Goal: Check status: Check status

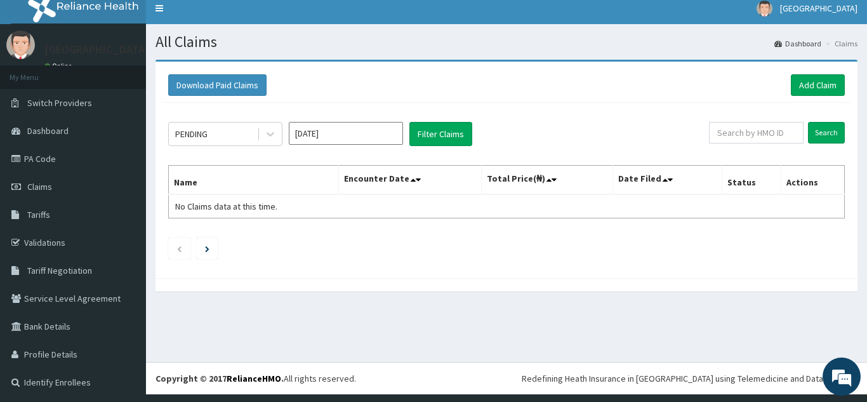
scroll to position [8, 0]
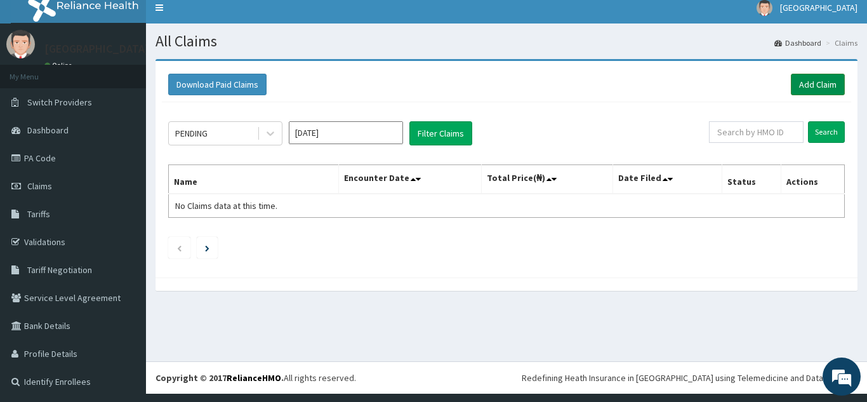
click at [801, 83] on link "Add Claim" at bounding box center [818, 85] width 54 height 22
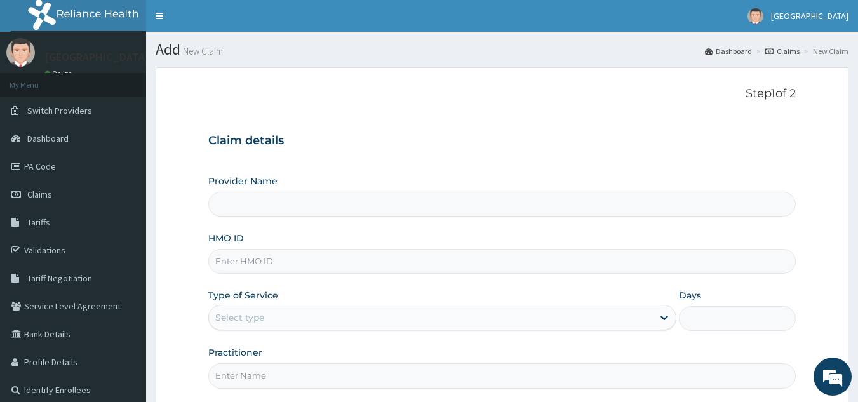
type input "[GEOGRAPHIC_DATA]"
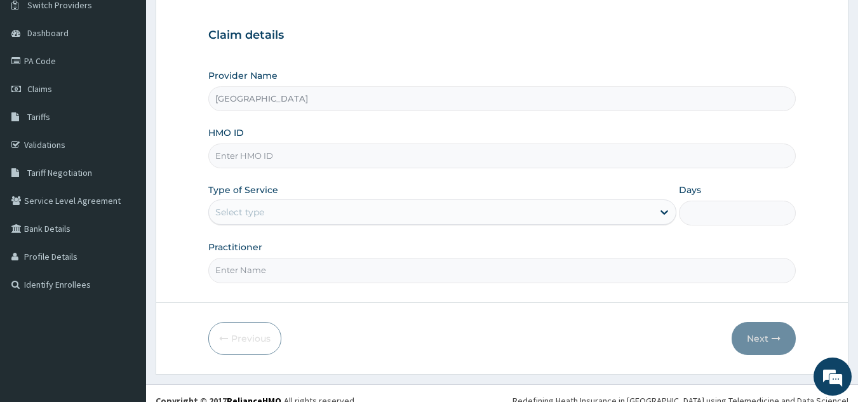
scroll to position [120, 0]
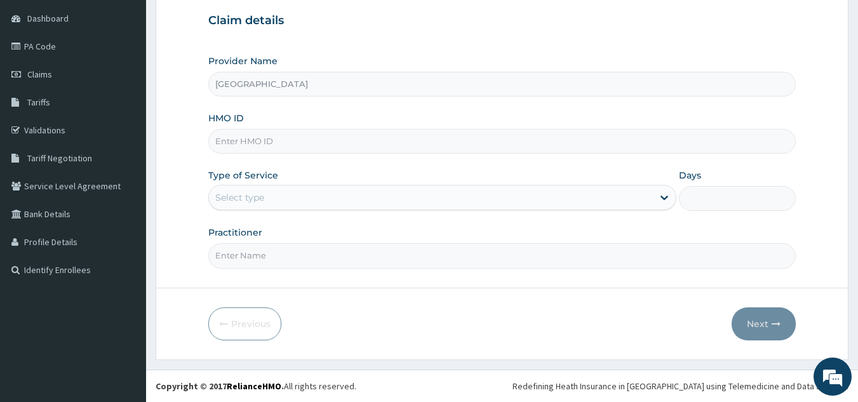
drag, startPoint x: 862, startPoint y: 246, endPoint x: 856, endPoint y: 404, distance: 157.6
click at [856, 401] on html "R EL Toggle navigation [GEOGRAPHIC_DATA] - [EMAIL_ADDRESS][DOMAIN_NAME] Member …" at bounding box center [429, 141] width 858 height 522
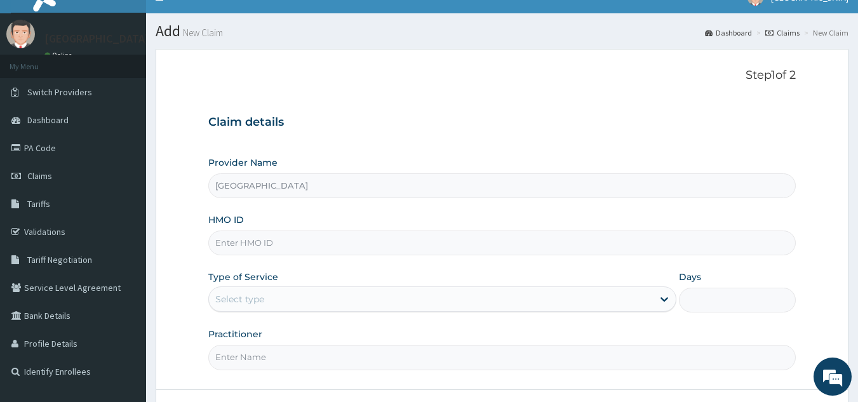
scroll to position [0, 0]
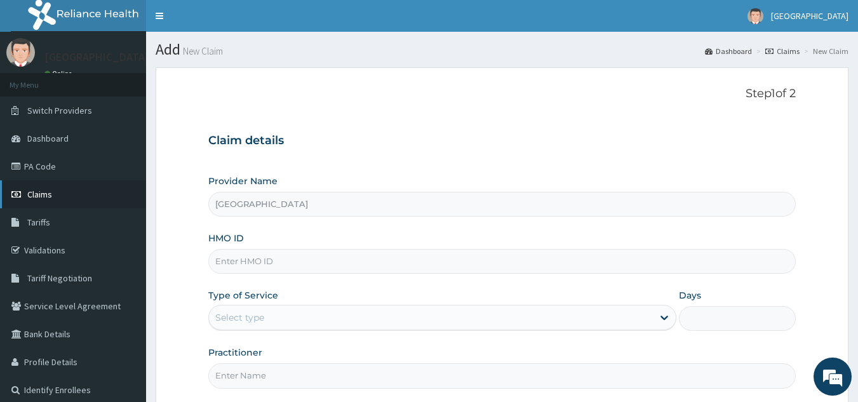
click at [42, 198] on span "Claims" at bounding box center [39, 194] width 25 height 11
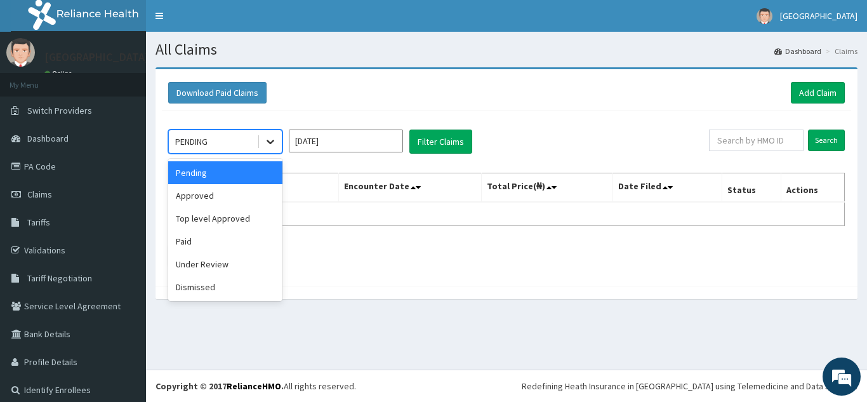
click at [265, 146] on icon at bounding box center [270, 141] width 13 height 13
click at [250, 198] on div "Approved" at bounding box center [225, 195] width 114 height 23
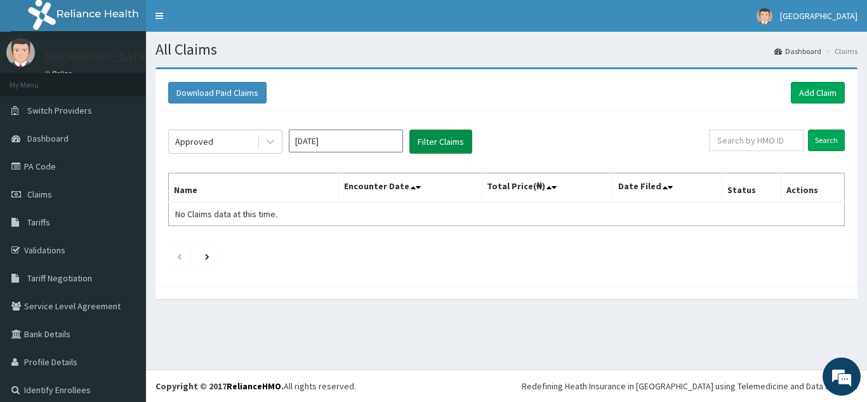
click at [442, 144] on button "Filter Claims" at bounding box center [441, 142] width 63 height 24
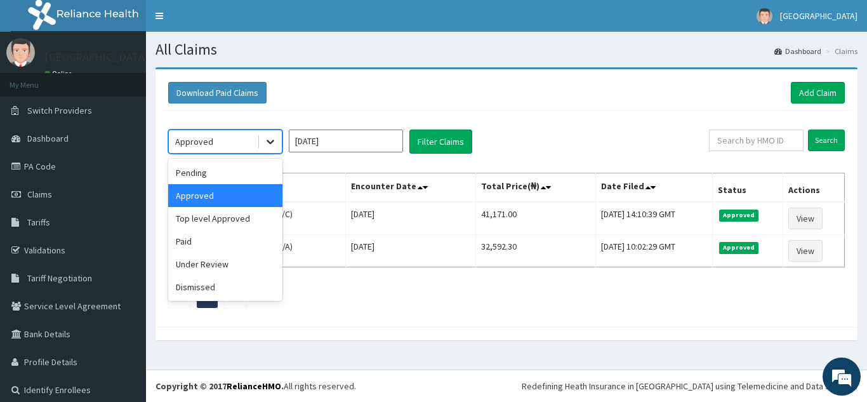
click at [267, 147] on icon at bounding box center [270, 141] width 13 height 13
click at [250, 219] on div "Top level Approved" at bounding box center [225, 218] width 114 height 23
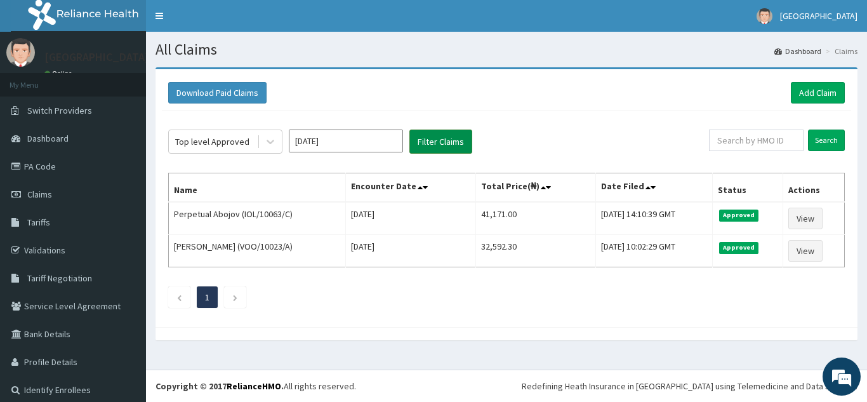
click at [423, 146] on button "Filter Claims" at bounding box center [441, 142] width 63 height 24
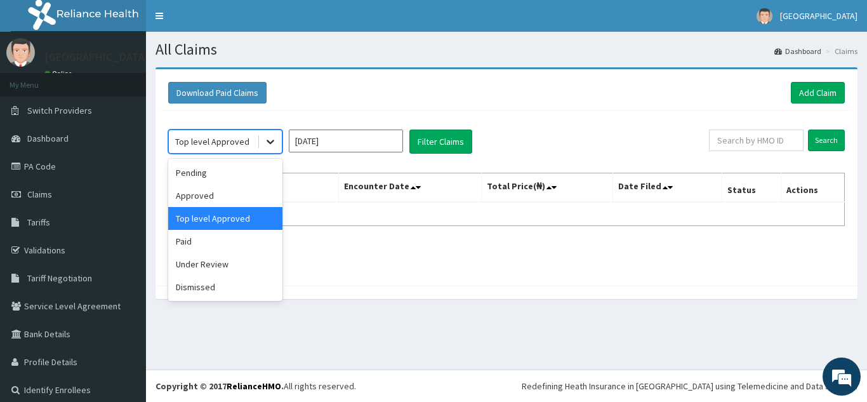
click at [260, 139] on div at bounding box center [270, 141] width 23 height 23
click at [233, 236] on div "Paid" at bounding box center [225, 241] width 114 height 23
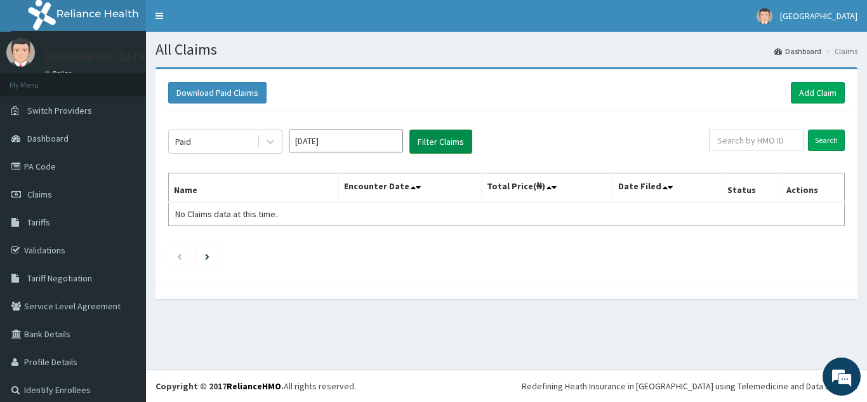
click at [438, 133] on button "Filter Claims" at bounding box center [441, 142] width 63 height 24
click at [446, 139] on button "Filter Claims" at bounding box center [441, 142] width 63 height 24
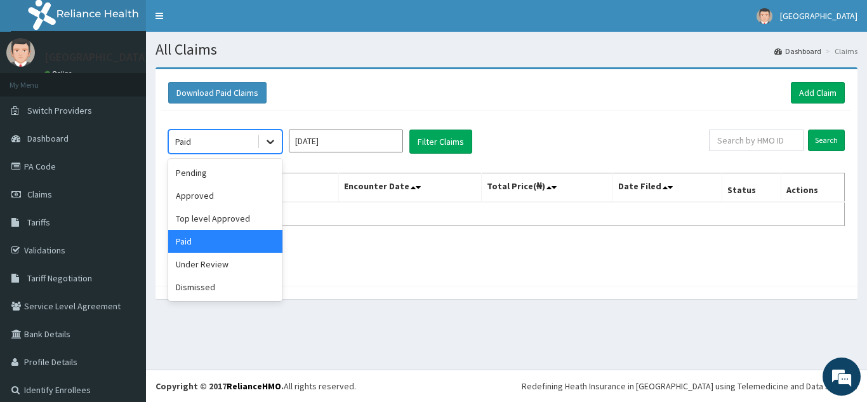
click at [267, 144] on icon at bounding box center [270, 141] width 13 height 13
click at [248, 257] on div "Under Review" at bounding box center [225, 264] width 114 height 23
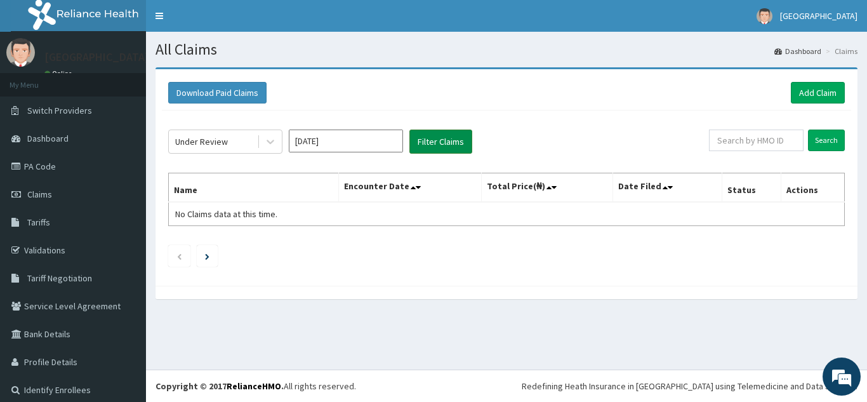
click at [458, 144] on button "Filter Claims" at bounding box center [441, 142] width 63 height 24
click at [265, 138] on icon at bounding box center [270, 141] width 13 height 13
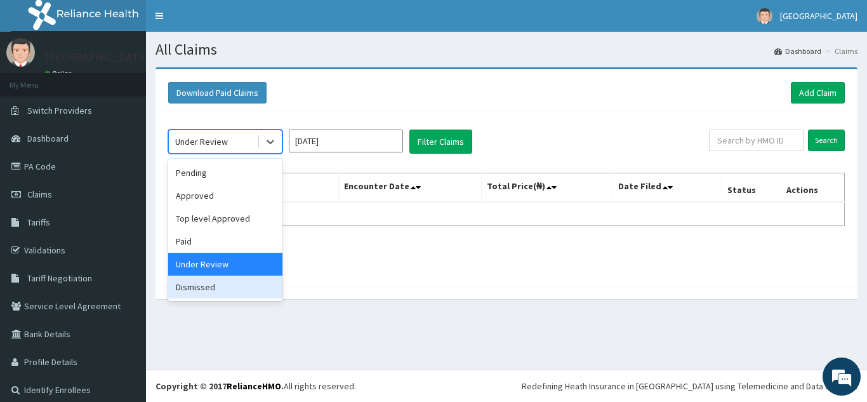
click at [245, 288] on div "Dismissed" at bounding box center [225, 287] width 114 height 23
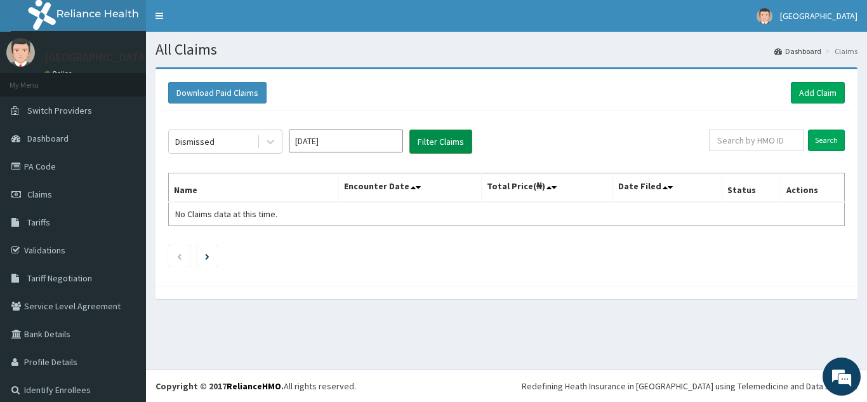
click at [456, 143] on button "Filter Claims" at bounding box center [441, 142] width 63 height 24
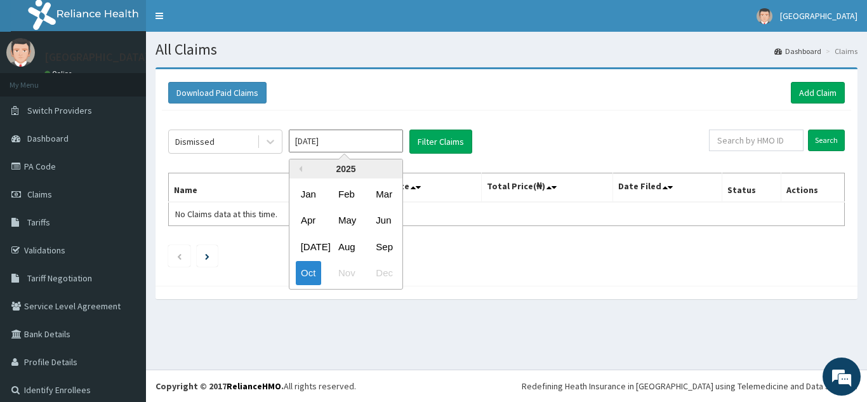
click at [330, 135] on input "[DATE]" at bounding box center [346, 141] width 114 height 23
click at [390, 246] on div "Sep" at bounding box center [383, 246] width 25 height 23
type input "[DATE]"
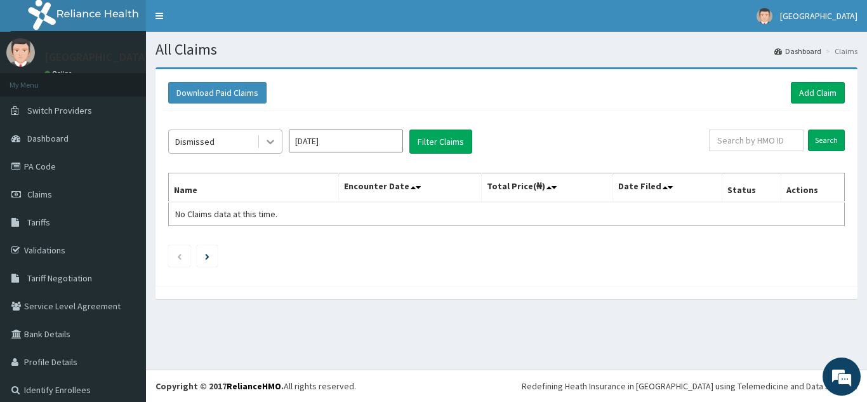
click at [268, 144] on icon at bounding box center [270, 141] width 13 height 13
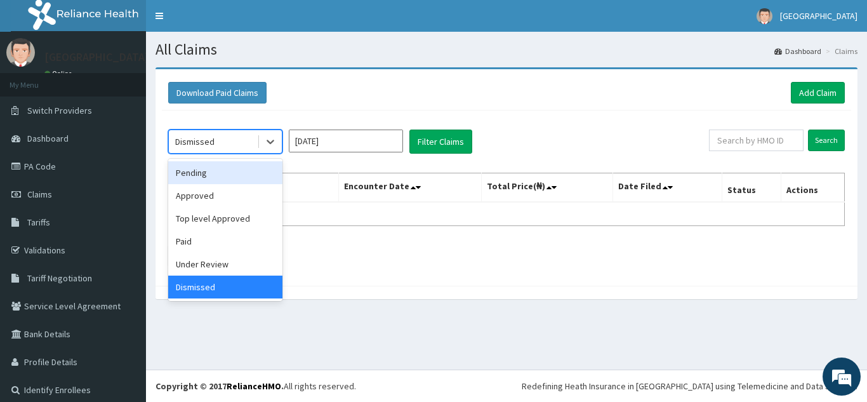
click at [245, 180] on div "Pending" at bounding box center [225, 172] width 114 height 23
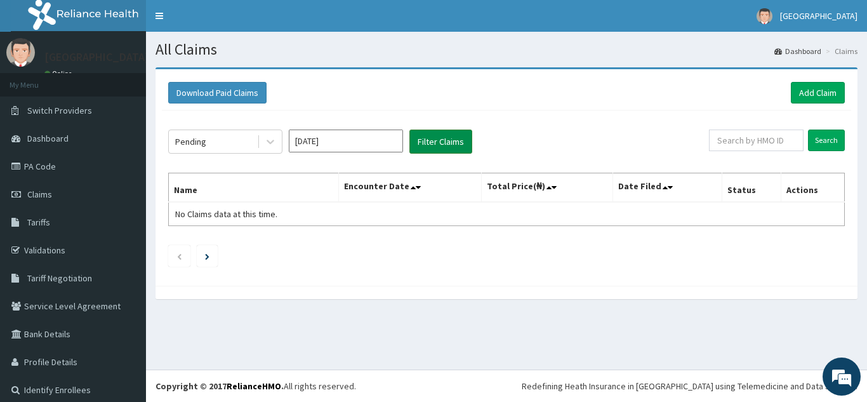
click at [436, 134] on button "Filter Claims" at bounding box center [441, 142] width 63 height 24
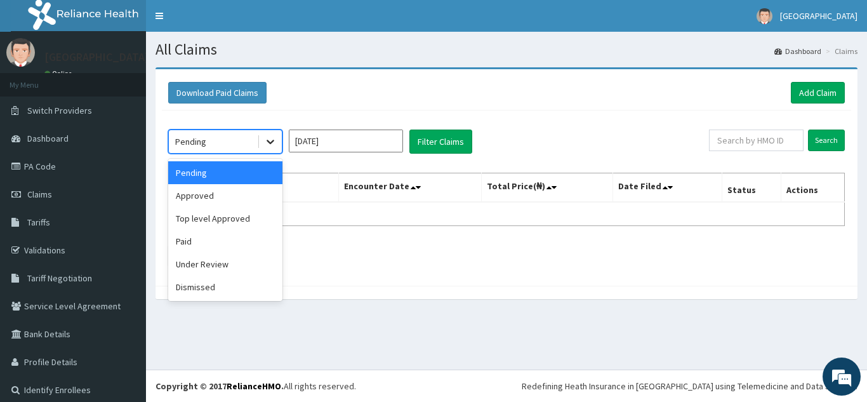
click at [267, 142] on icon at bounding box center [271, 142] width 8 height 4
click at [249, 194] on div "Approved" at bounding box center [225, 195] width 114 height 23
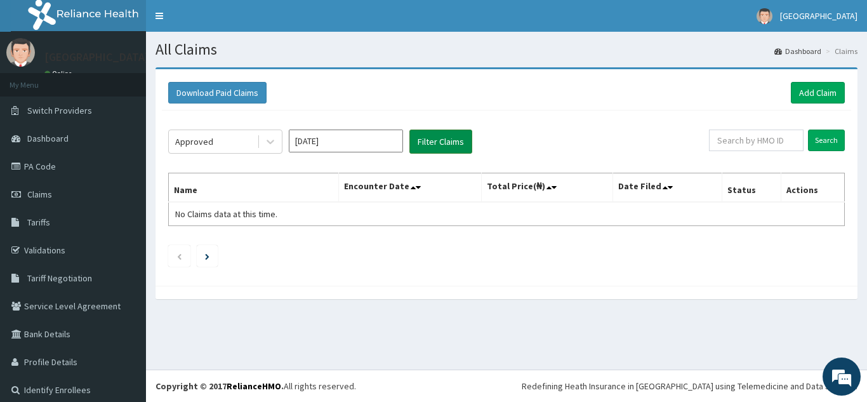
click at [438, 138] on button "Filter Claims" at bounding box center [441, 142] width 63 height 24
click at [438, 139] on button "Filter Claims" at bounding box center [441, 142] width 63 height 24
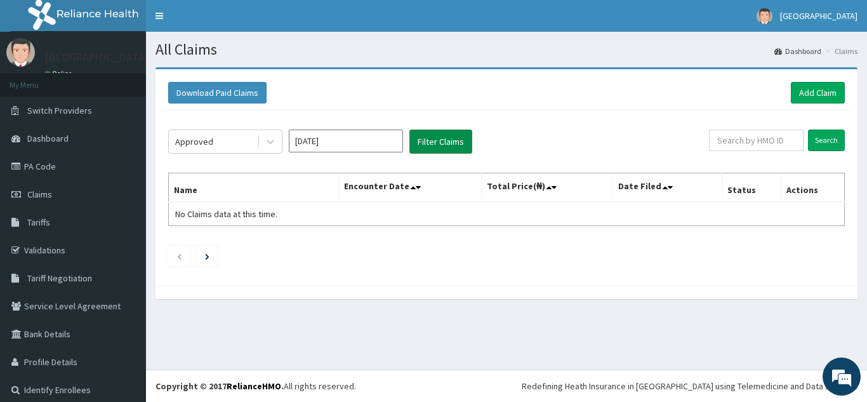
click at [438, 139] on button "Filter Claims" at bounding box center [441, 142] width 63 height 24
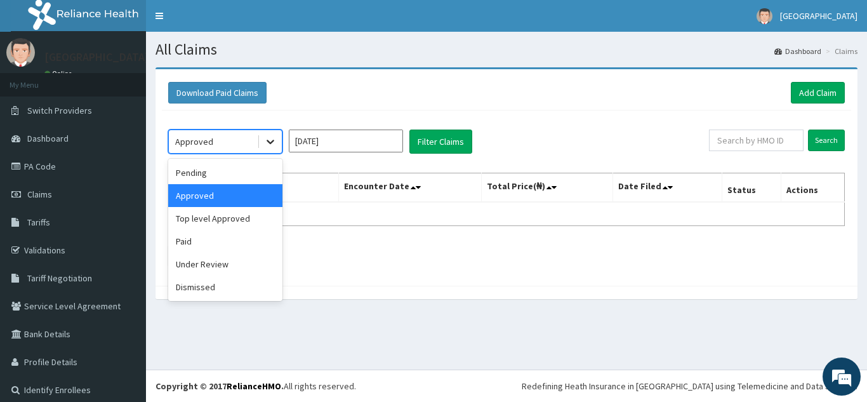
click at [276, 142] on icon at bounding box center [270, 141] width 13 height 13
click at [246, 232] on div "Paid" at bounding box center [225, 241] width 114 height 23
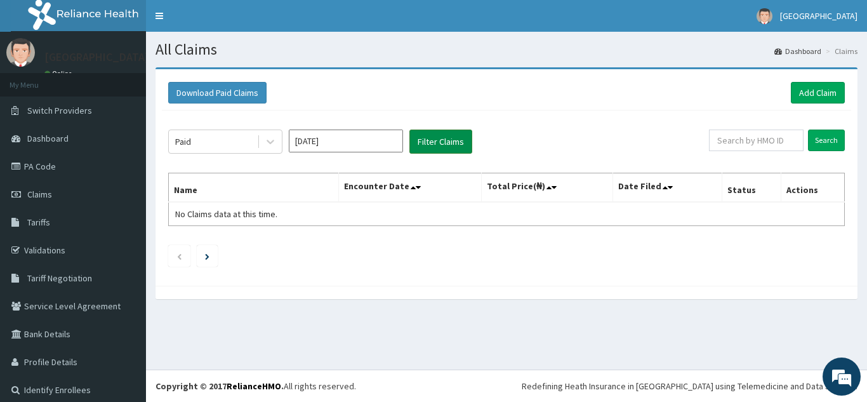
click at [441, 135] on button "Filter Claims" at bounding box center [441, 142] width 63 height 24
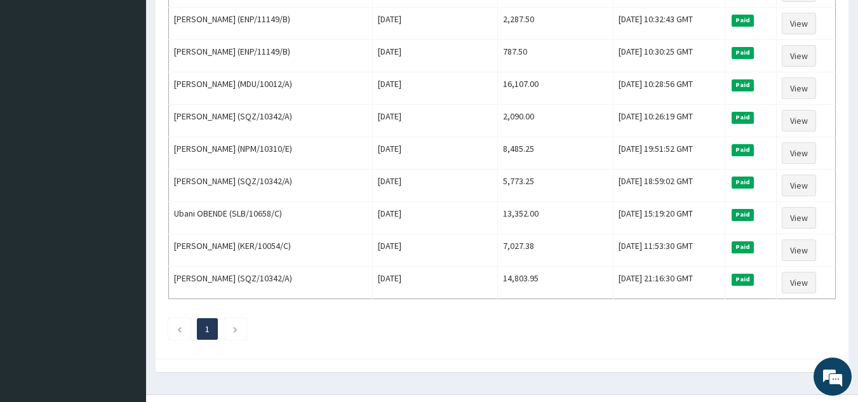
scroll to position [559, 0]
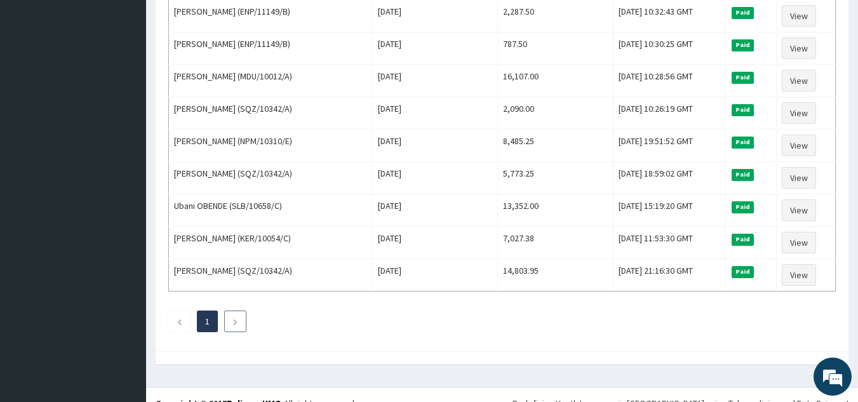
click at [236, 319] on icon "Next page" at bounding box center [235, 322] width 6 height 8
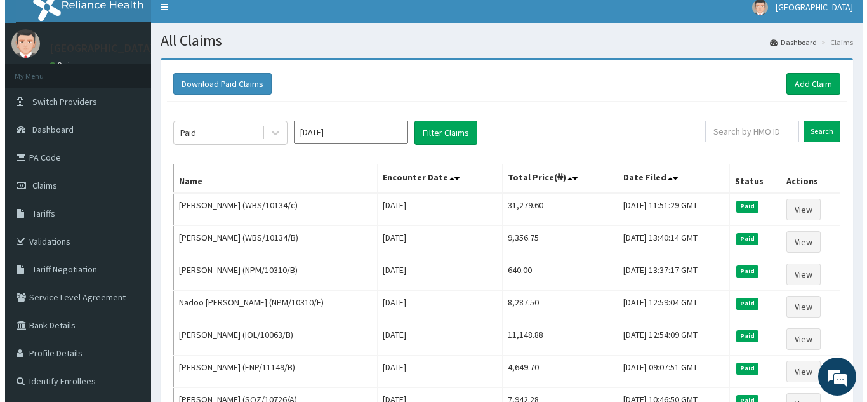
scroll to position [0, 0]
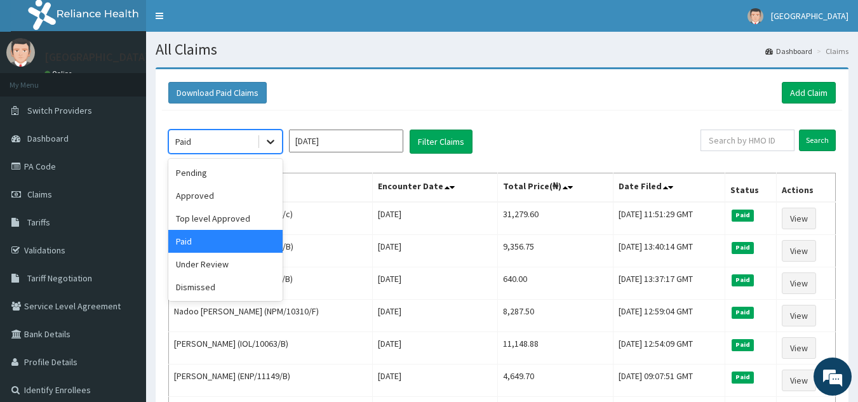
click at [263, 139] on div at bounding box center [270, 141] width 23 height 23
click at [255, 267] on div "Under Review" at bounding box center [225, 264] width 114 height 23
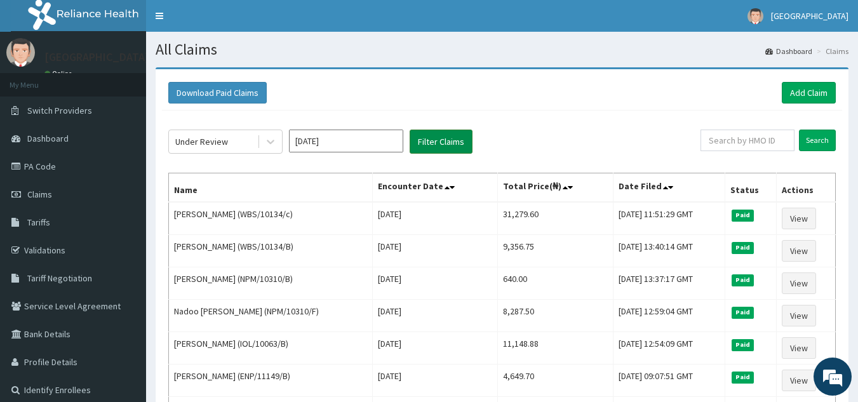
click at [435, 136] on button "Filter Claims" at bounding box center [441, 142] width 63 height 24
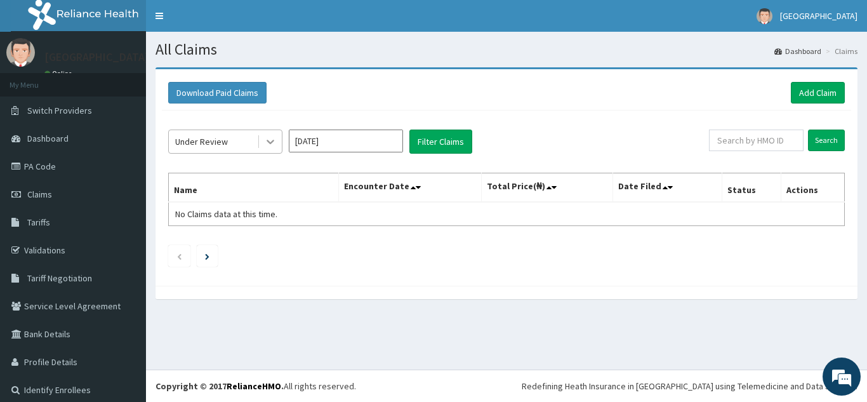
click at [265, 144] on icon at bounding box center [270, 141] width 13 height 13
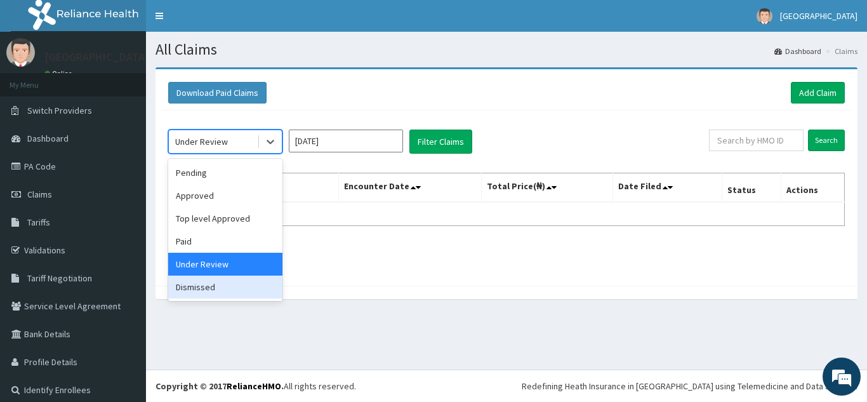
click at [263, 286] on div "Dismissed" at bounding box center [225, 287] width 114 height 23
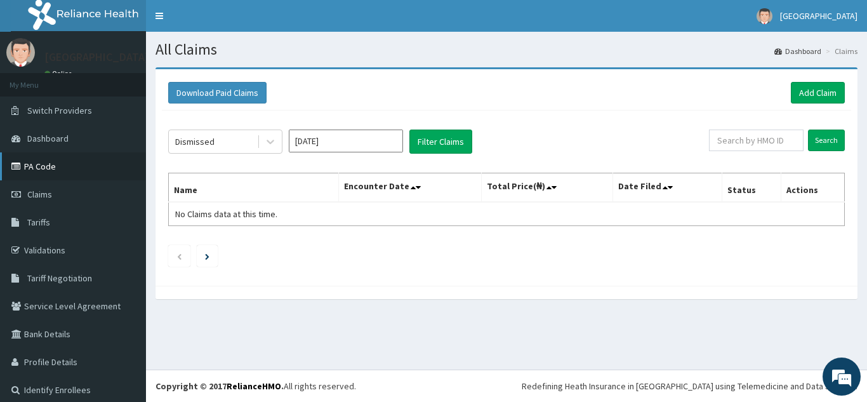
click at [56, 171] on link "PA Code" at bounding box center [73, 166] width 146 height 28
